Goal: Information Seeking & Learning: Learn about a topic

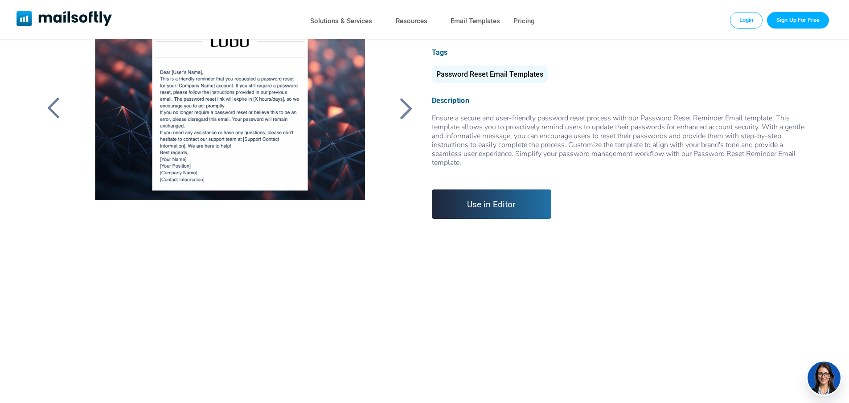
scroll to position [16, 0]
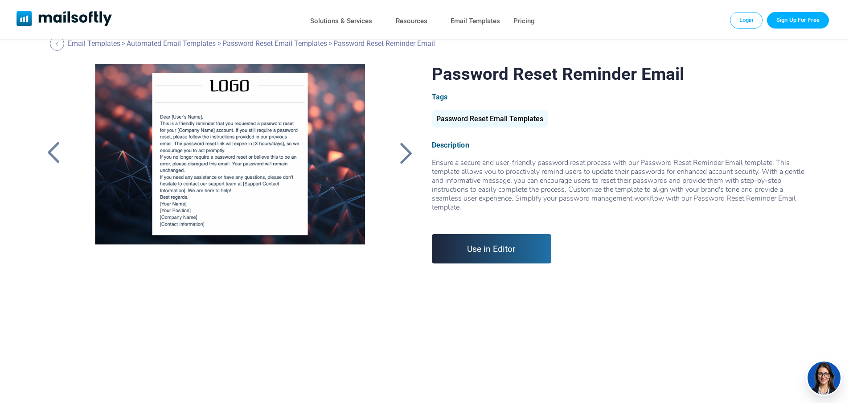
click at [229, 164] on div at bounding box center [230, 175] width 300 height 223
click at [408, 147] on div at bounding box center [406, 152] width 22 height 23
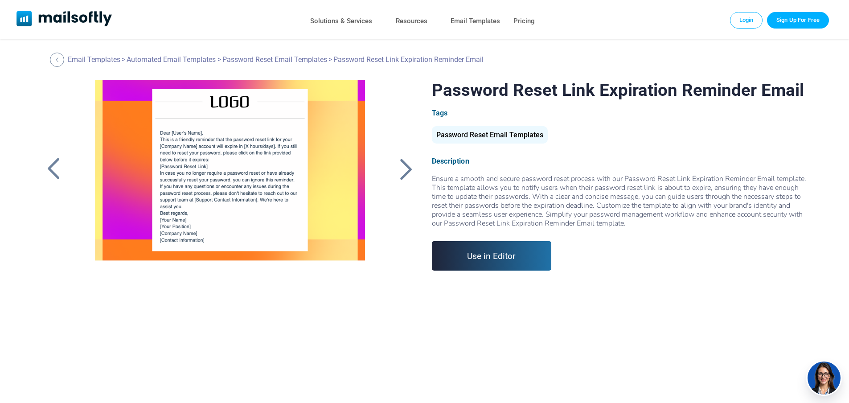
click at [403, 170] on div at bounding box center [406, 168] width 22 height 23
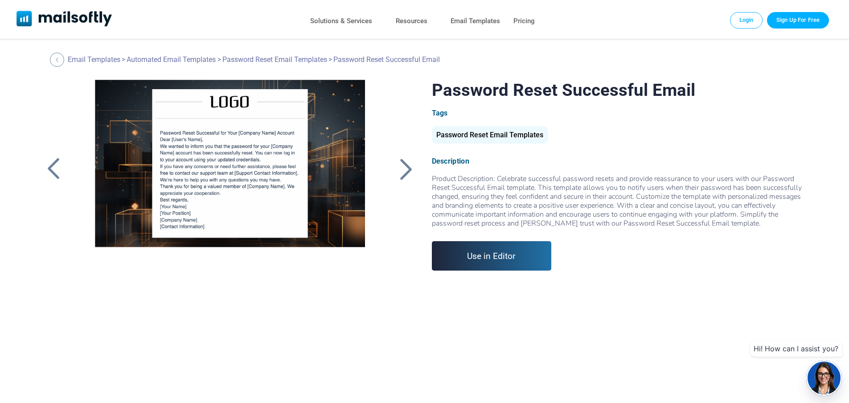
click at [403, 170] on div at bounding box center [406, 168] width 22 height 23
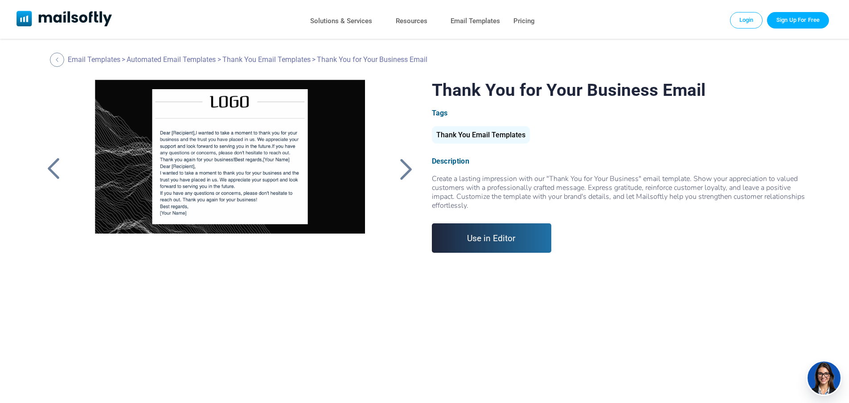
click at [403, 170] on div at bounding box center [406, 168] width 22 height 23
